Goal: Information Seeking & Learning: Learn about a topic

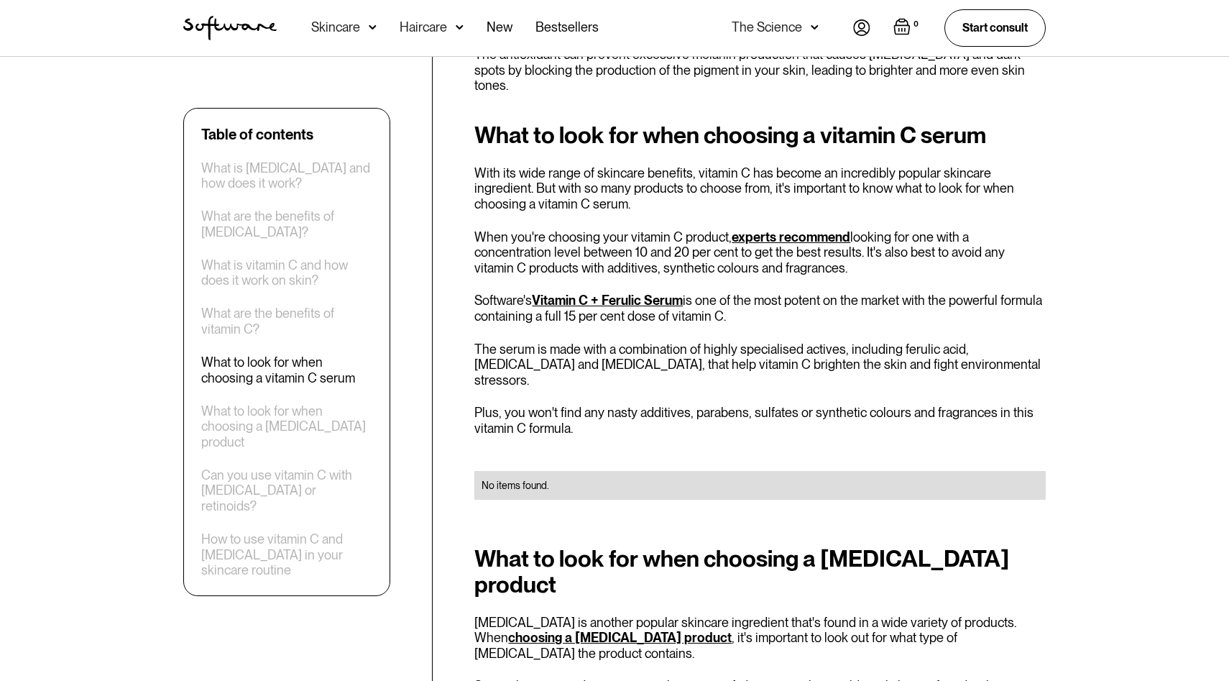
scroll to position [2507, 0]
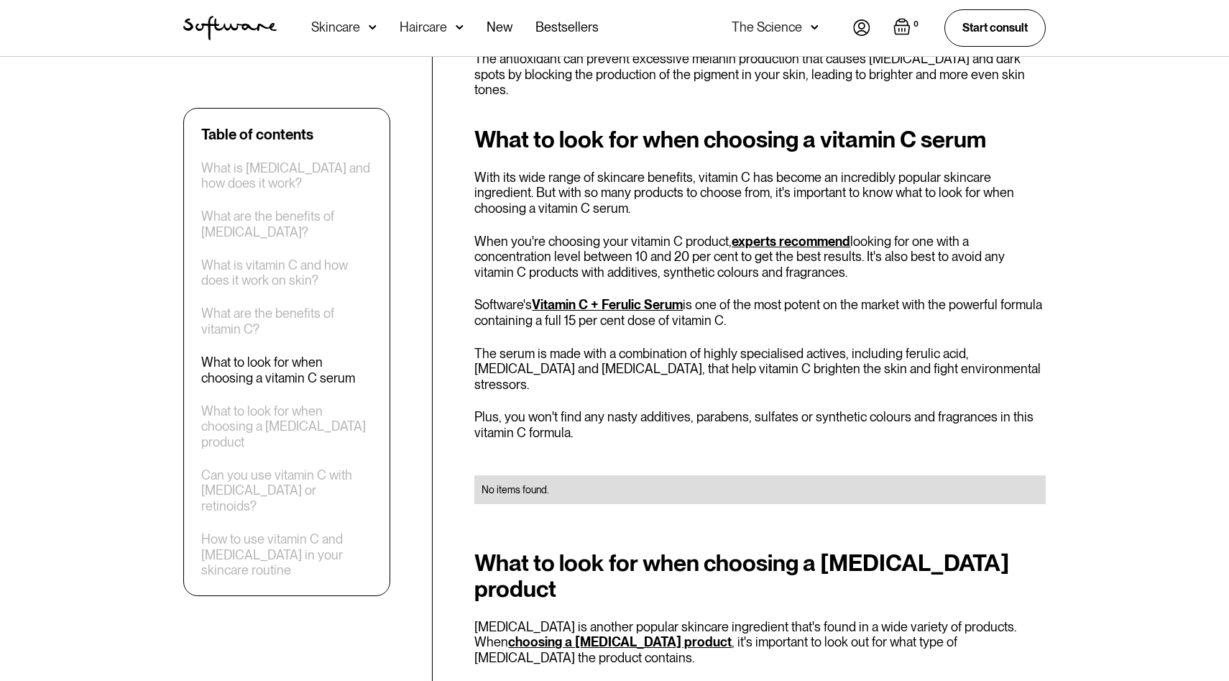
click at [283, 136] on div "Table of contents" at bounding box center [257, 134] width 112 height 17
click at [326, 173] on div "What is [MEDICAL_DATA] and how does it work?" at bounding box center [286, 175] width 171 height 31
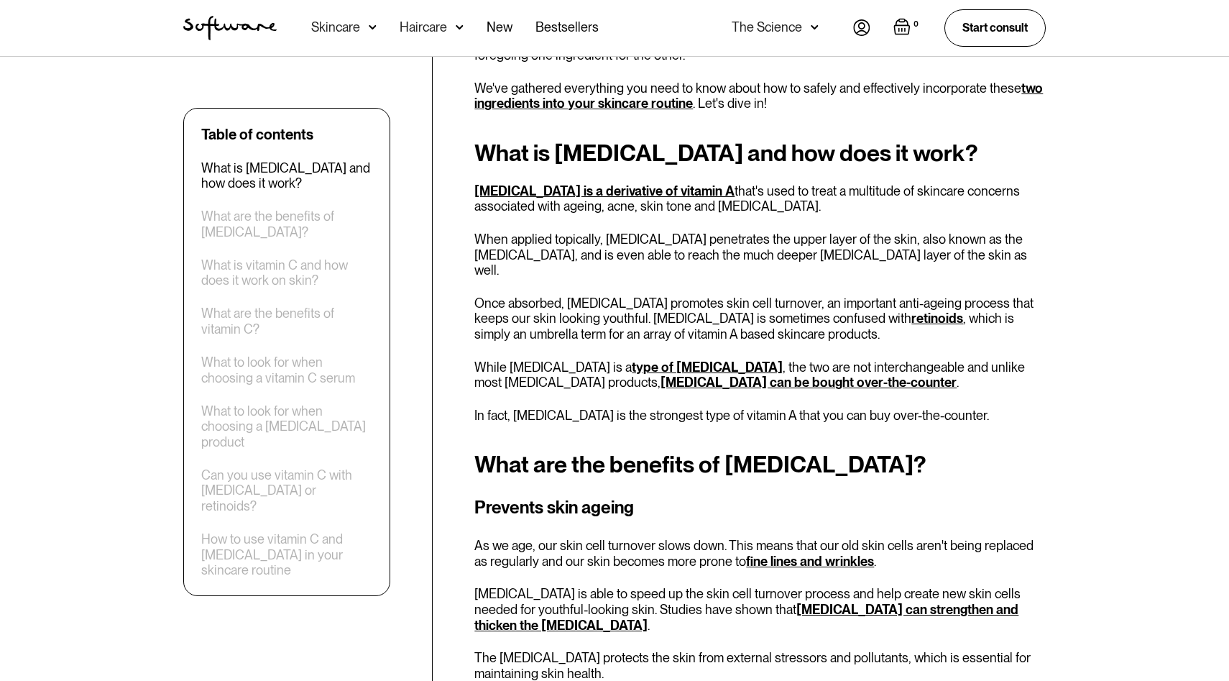
scroll to position [633, 0]
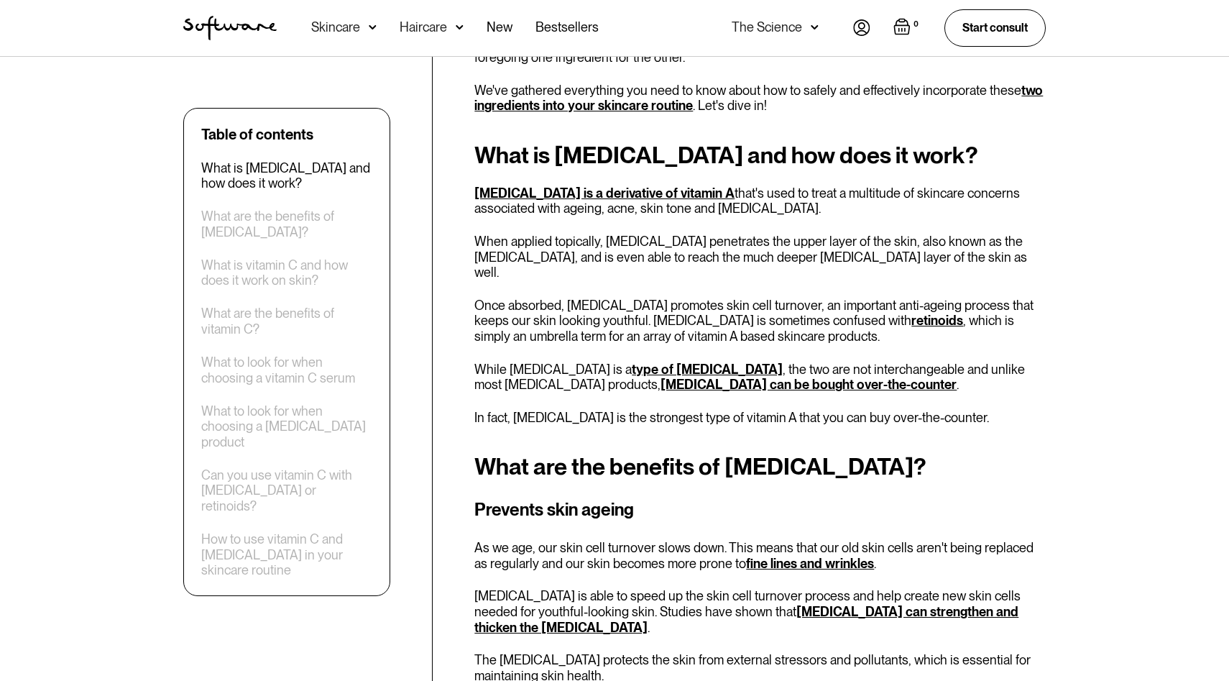
click at [322, 167] on div "What is [MEDICAL_DATA] and how does it work?" at bounding box center [286, 175] width 171 height 31
click at [294, 211] on div "What are the benefits of [MEDICAL_DATA]?" at bounding box center [286, 224] width 171 height 31
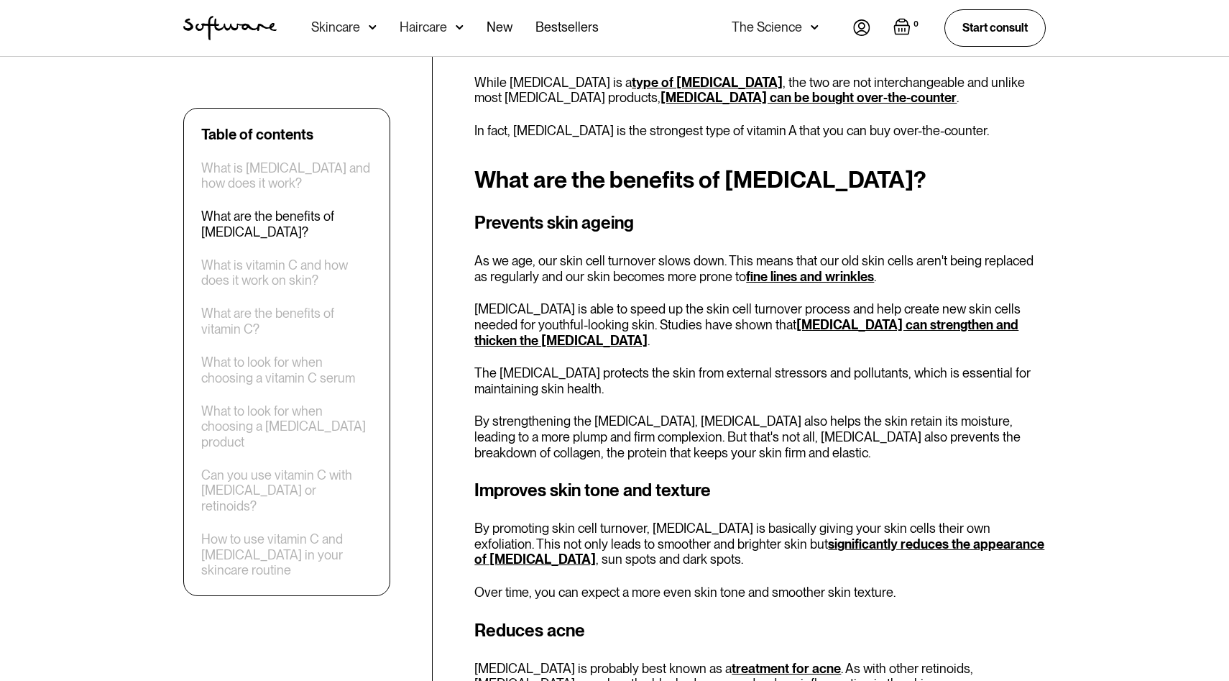
scroll to position [928, 0]
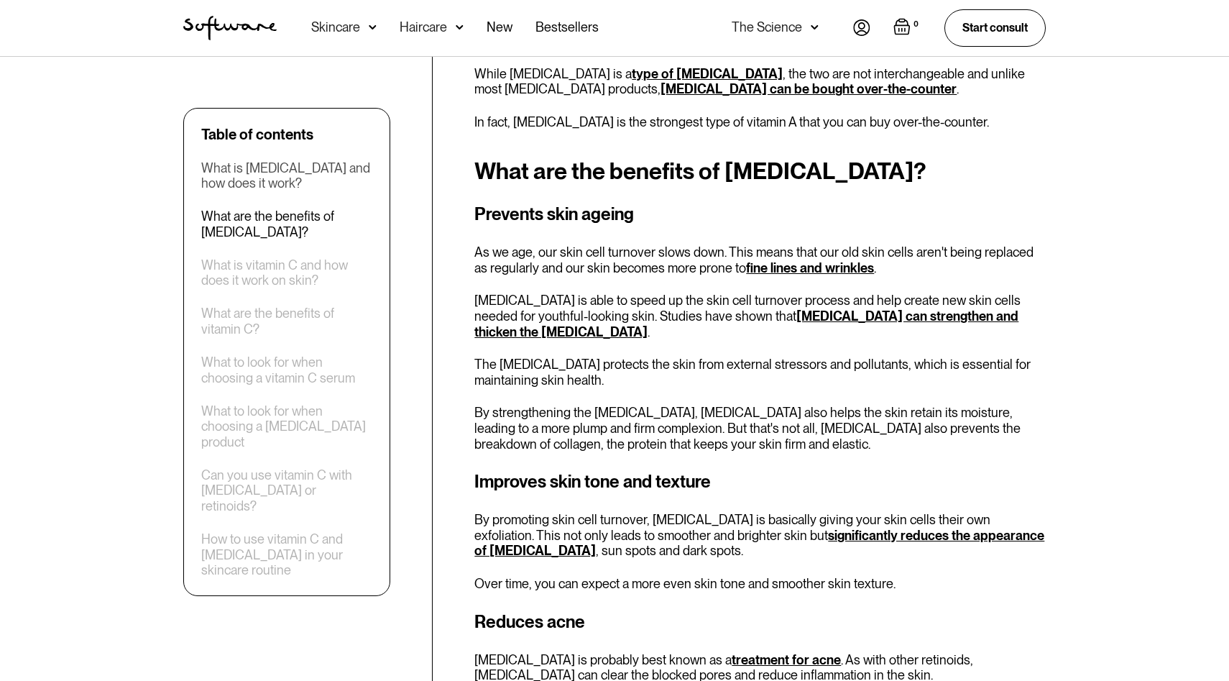
click at [292, 180] on div "What is [MEDICAL_DATA] and how does it work?" at bounding box center [286, 175] width 171 height 31
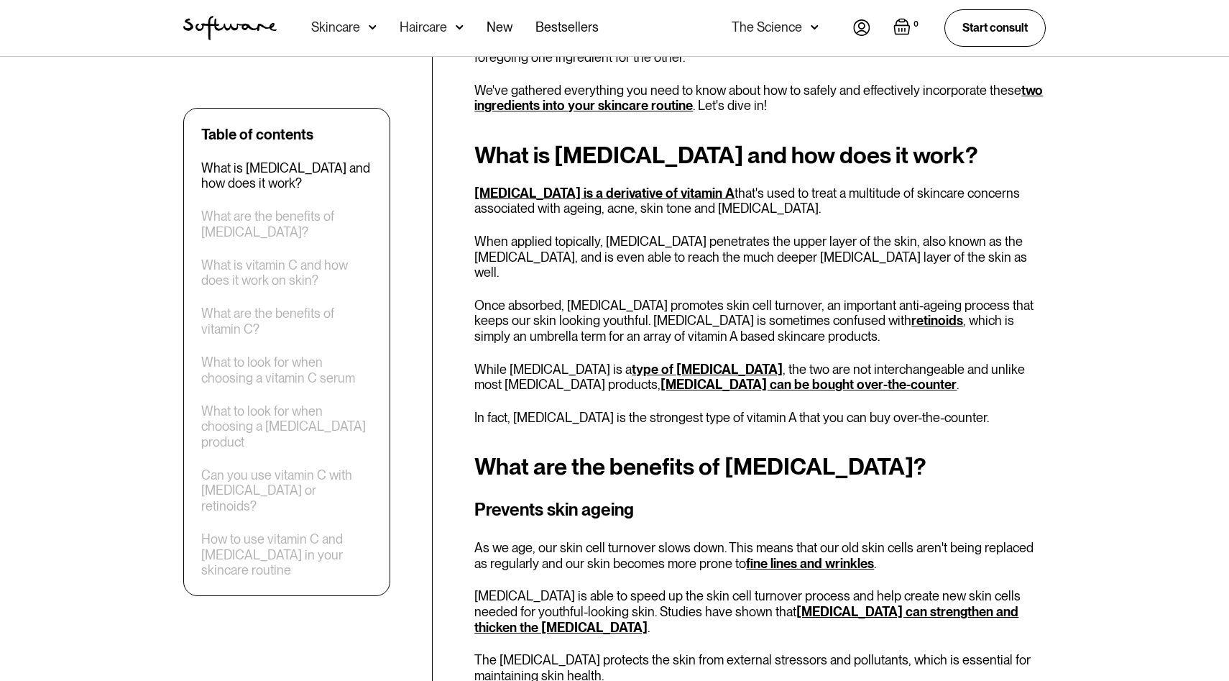
scroll to position [633, 0]
